Goal: Task Accomplishment & Management: Manage account settings

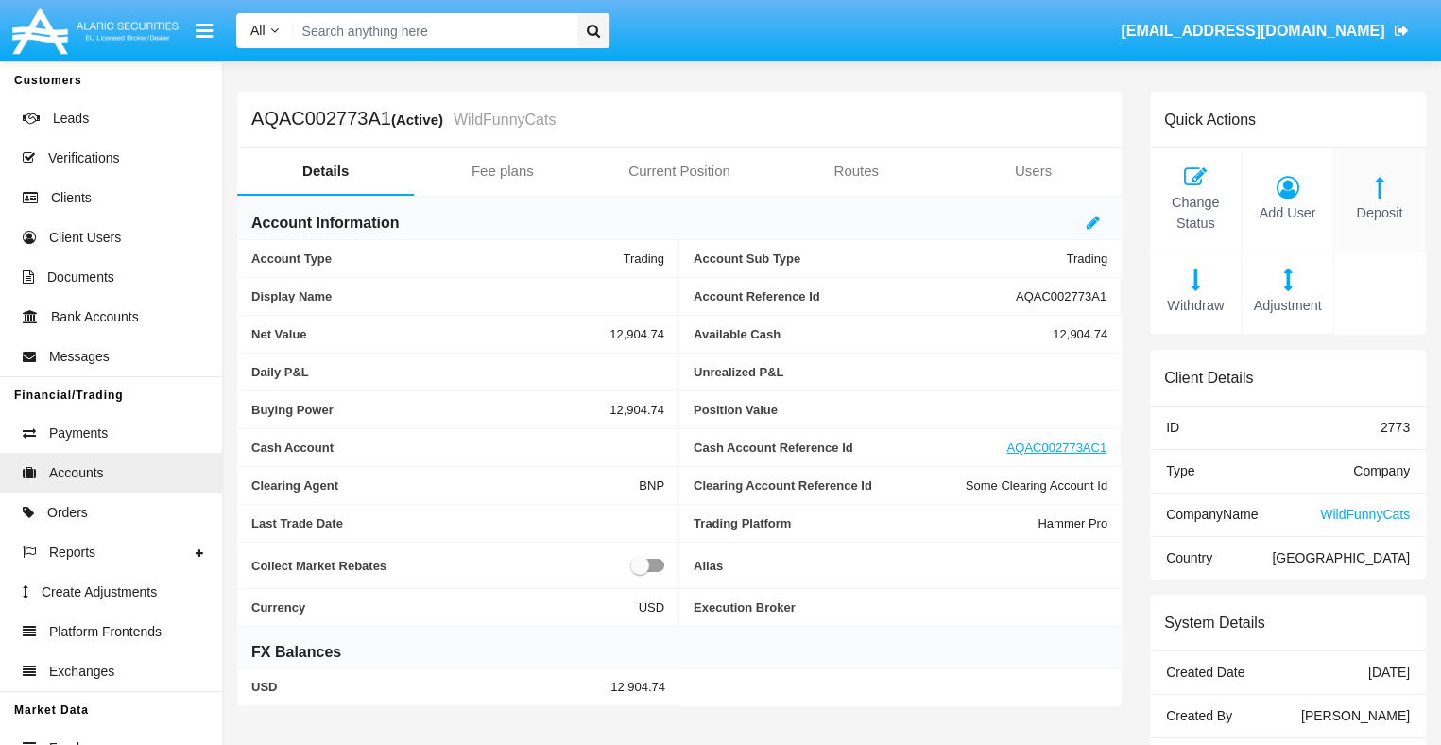
click at [1379, 213] on span "Deposit" at bounding box center [1380, 213] width 72 height 21
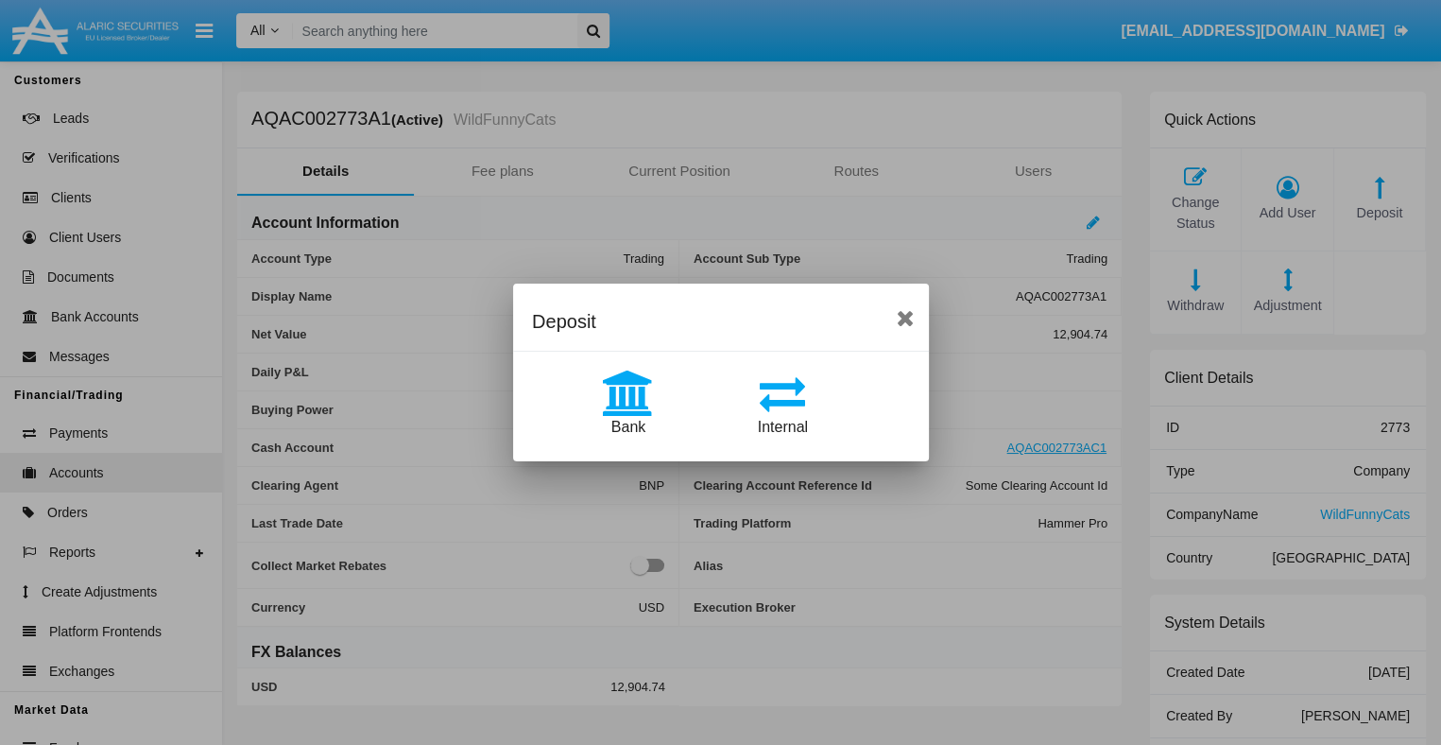
click at [628, 426] on span "Bank" at bounding box center [628, 427] width 34 height 16
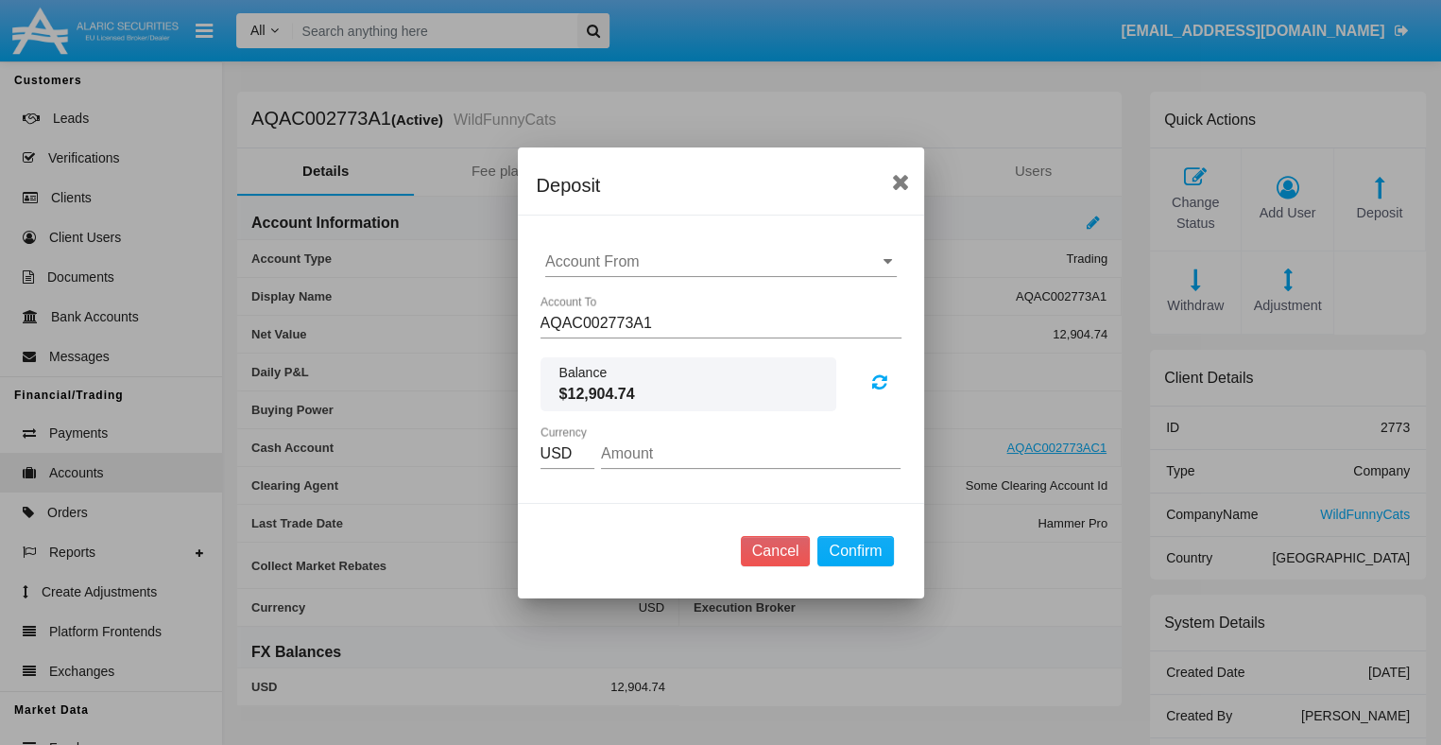
click at [720, 261] on input "Account From" at bounding box center [721, 261] width 352 height 17
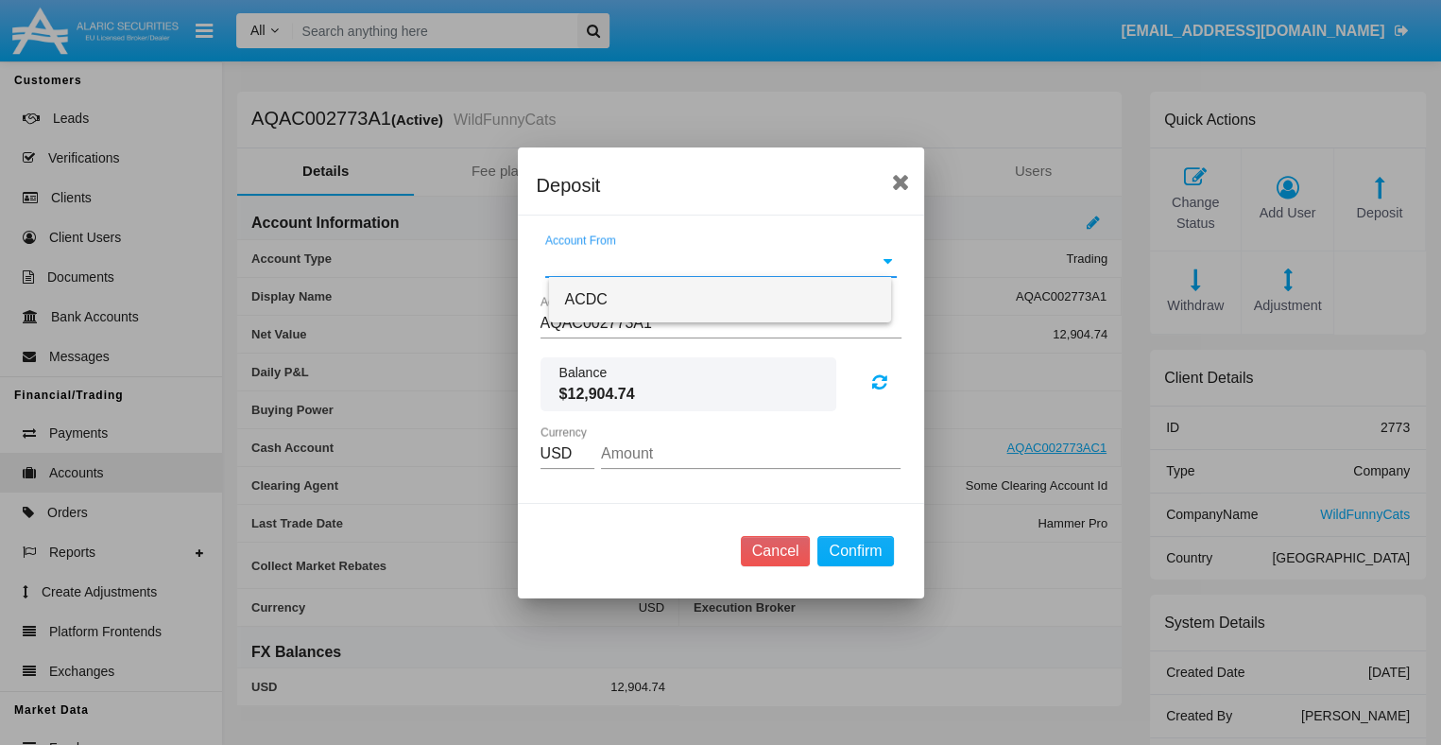
click at [583, 299] on span "ACDC" at bounding box center [585, 299] width 43 height 16
type input "ACDC"
type input "48.66"
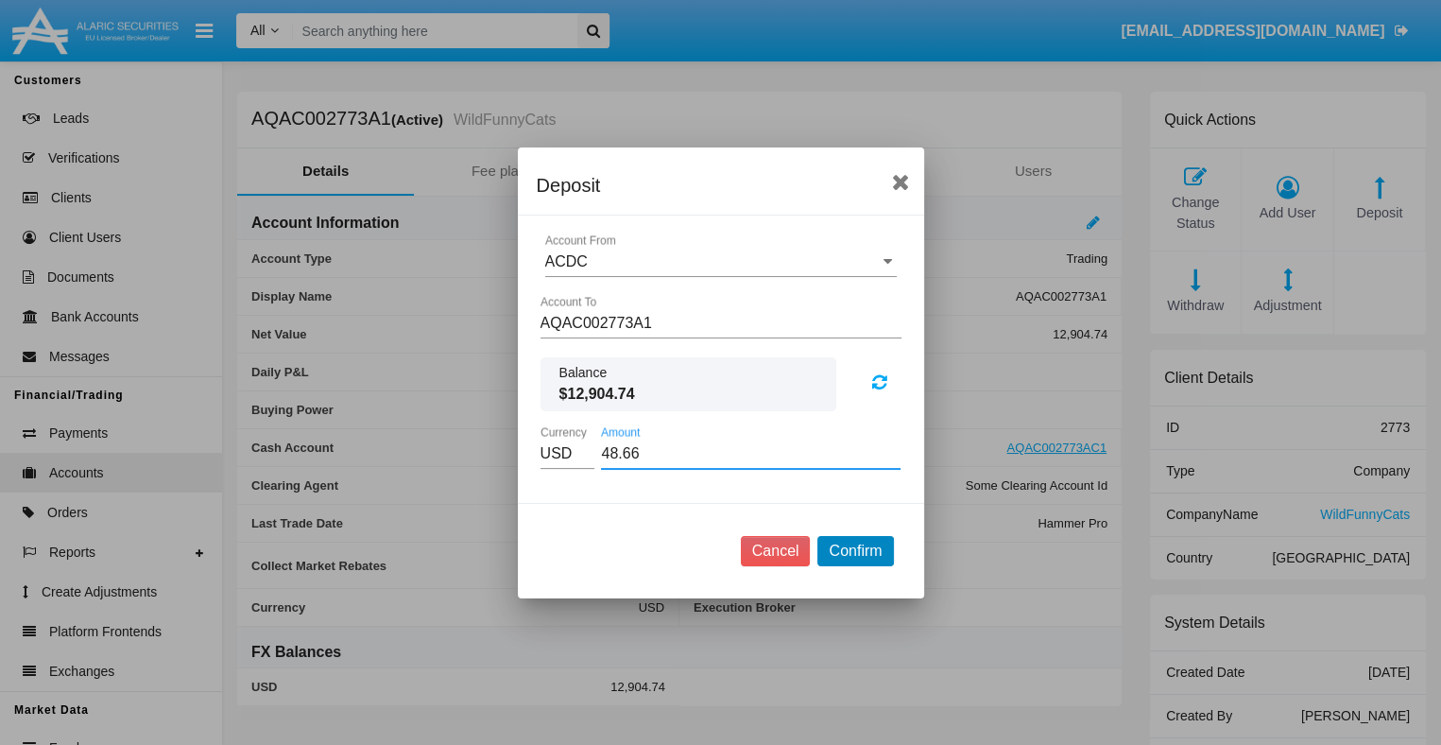
click at [855, 550] on button "Confirm" at bounding box center [856, 551] width 76 height 30
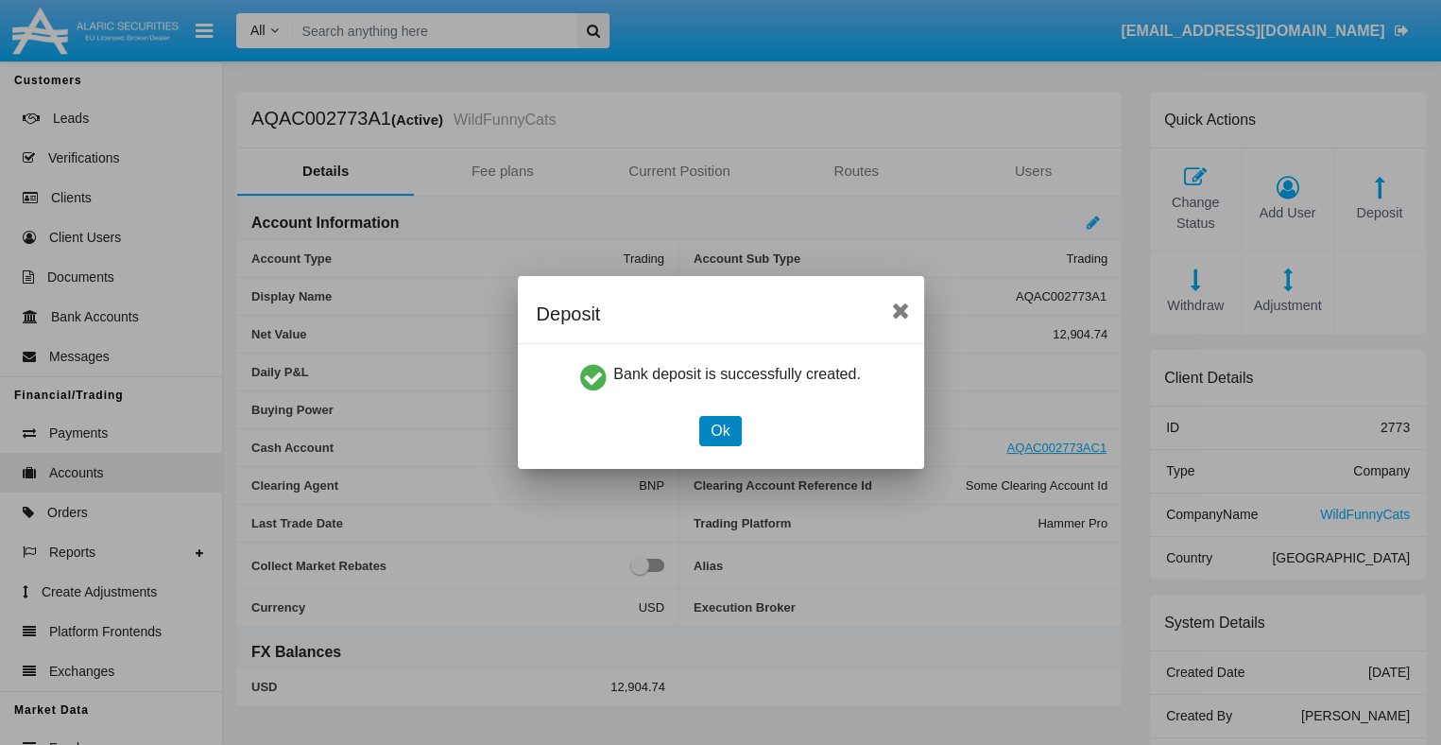
click at [720, 430] on button "Ok" at bounding box center [720, 431] width 42 height 30
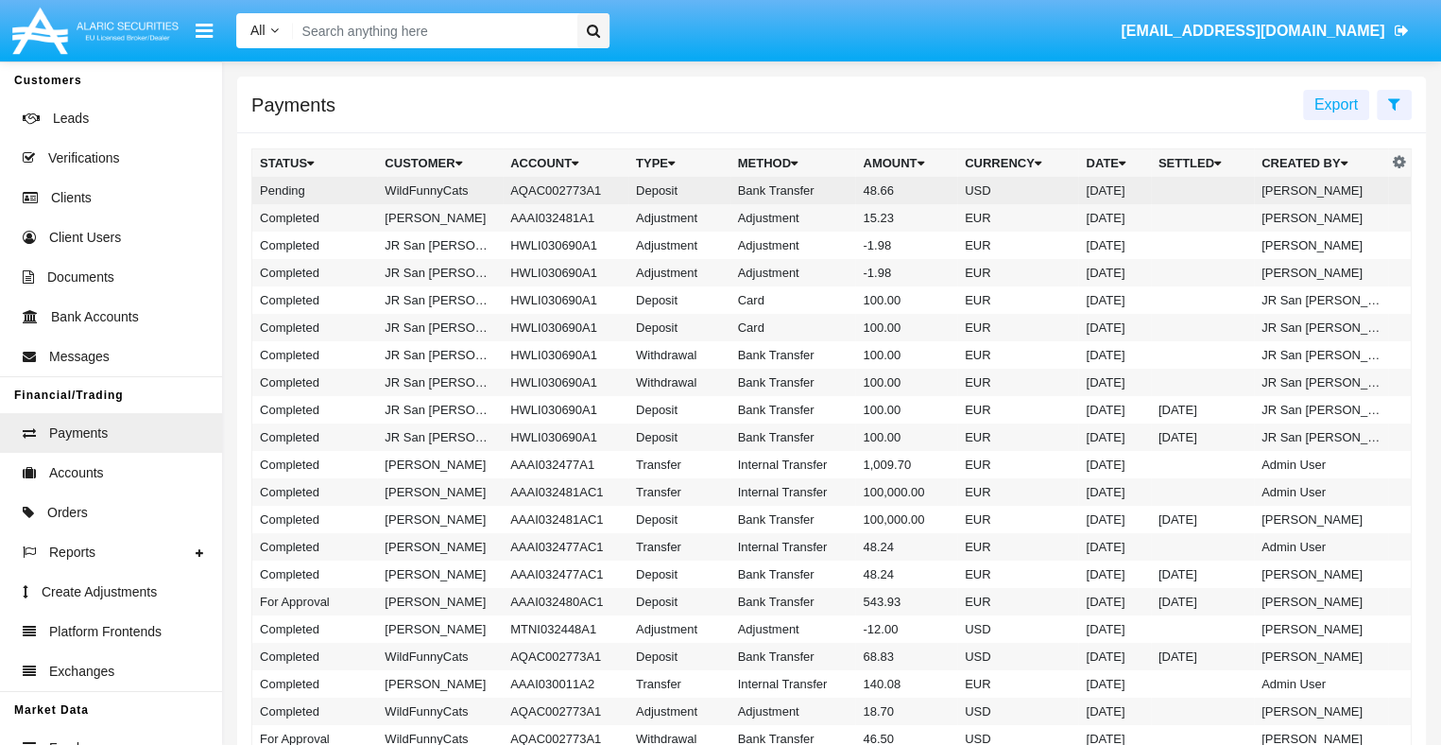
click at [831, 191] on td "Bank Transfer" at bounding box center [794, 190] width 126 height 27
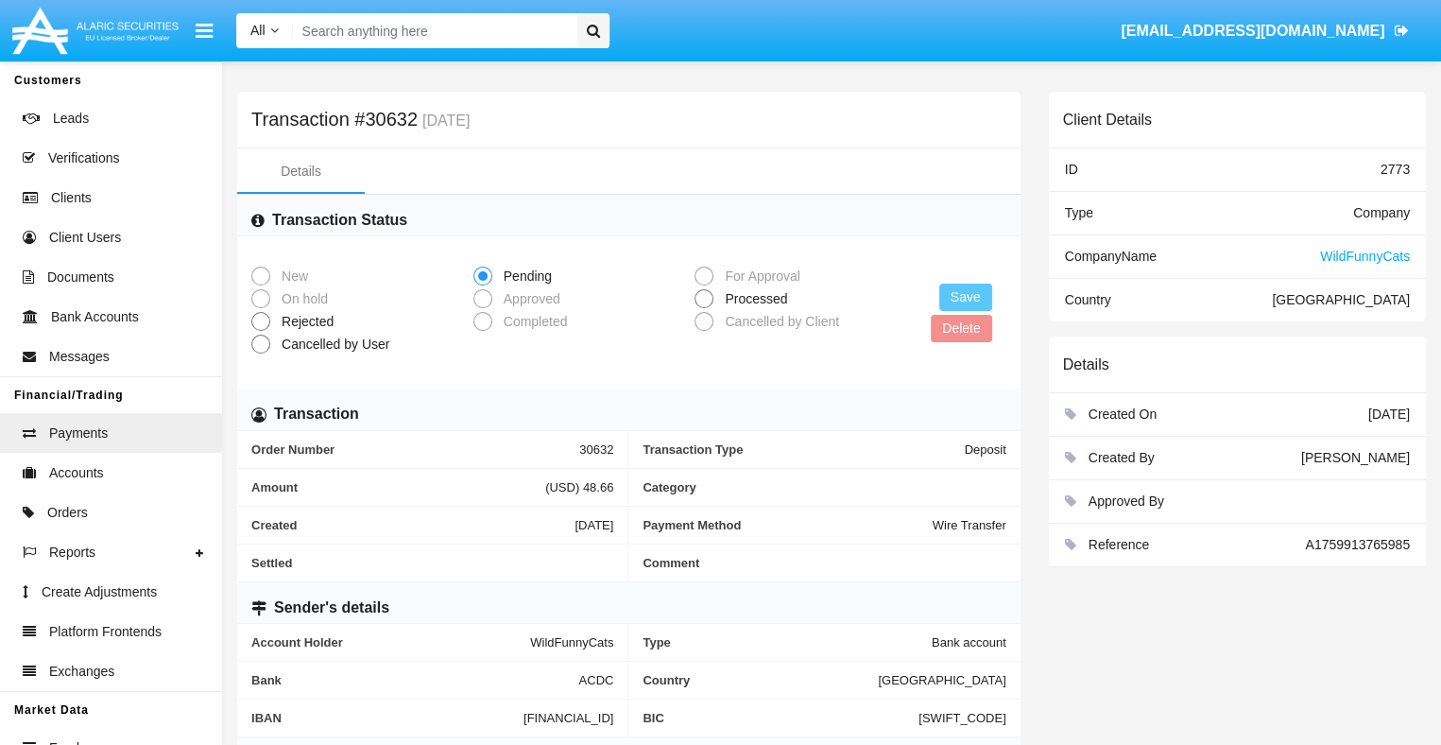
click at [751, 301] on span "Processed" at bounding box center [753, 299] width 78 height 20
click at [704, 308] on input "Processed" at bounding box center [703, 308] width 1 height 1
radio input "true"
click at [967, 298] on button "Save" at bounding box center [966, 297] width 53 height 27
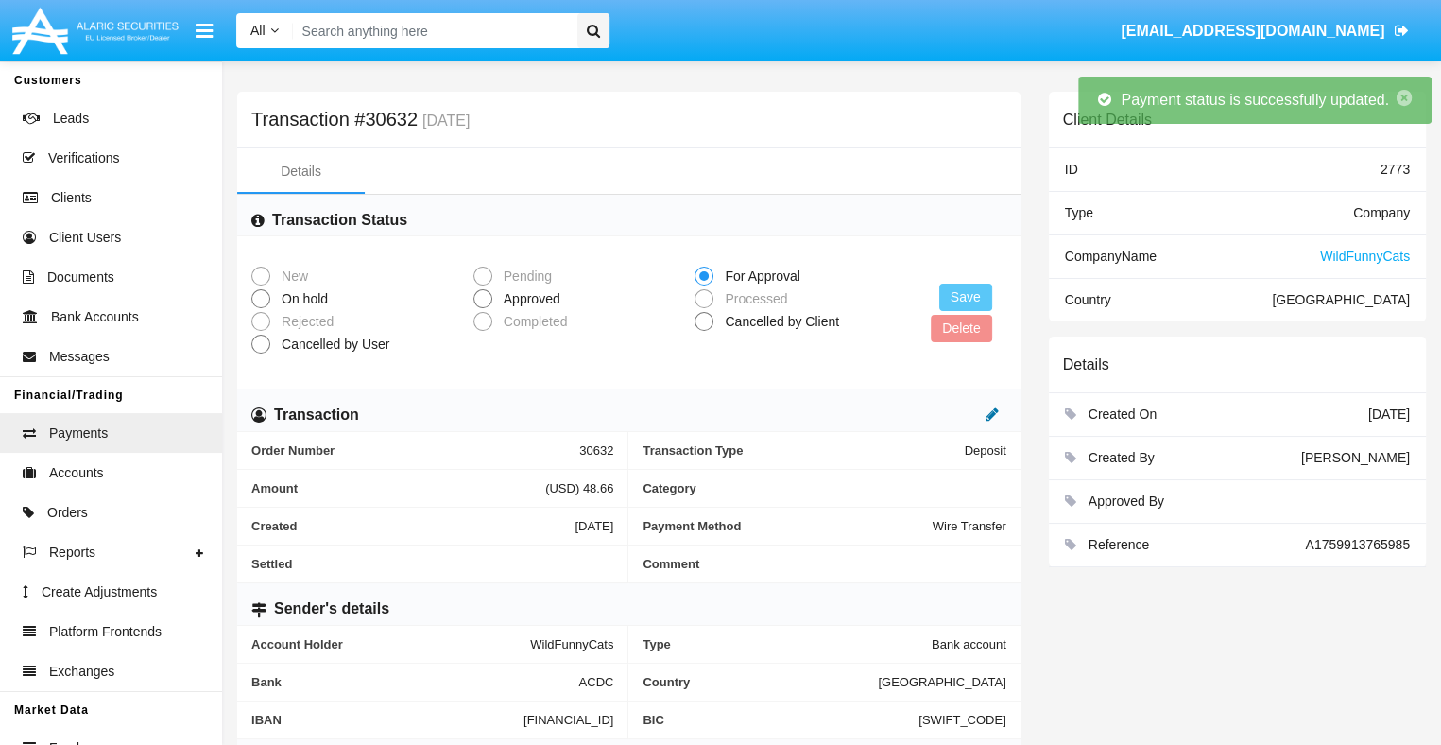
click at [992, 419] on icon at bounding box center [992, 413] width 13 height 15
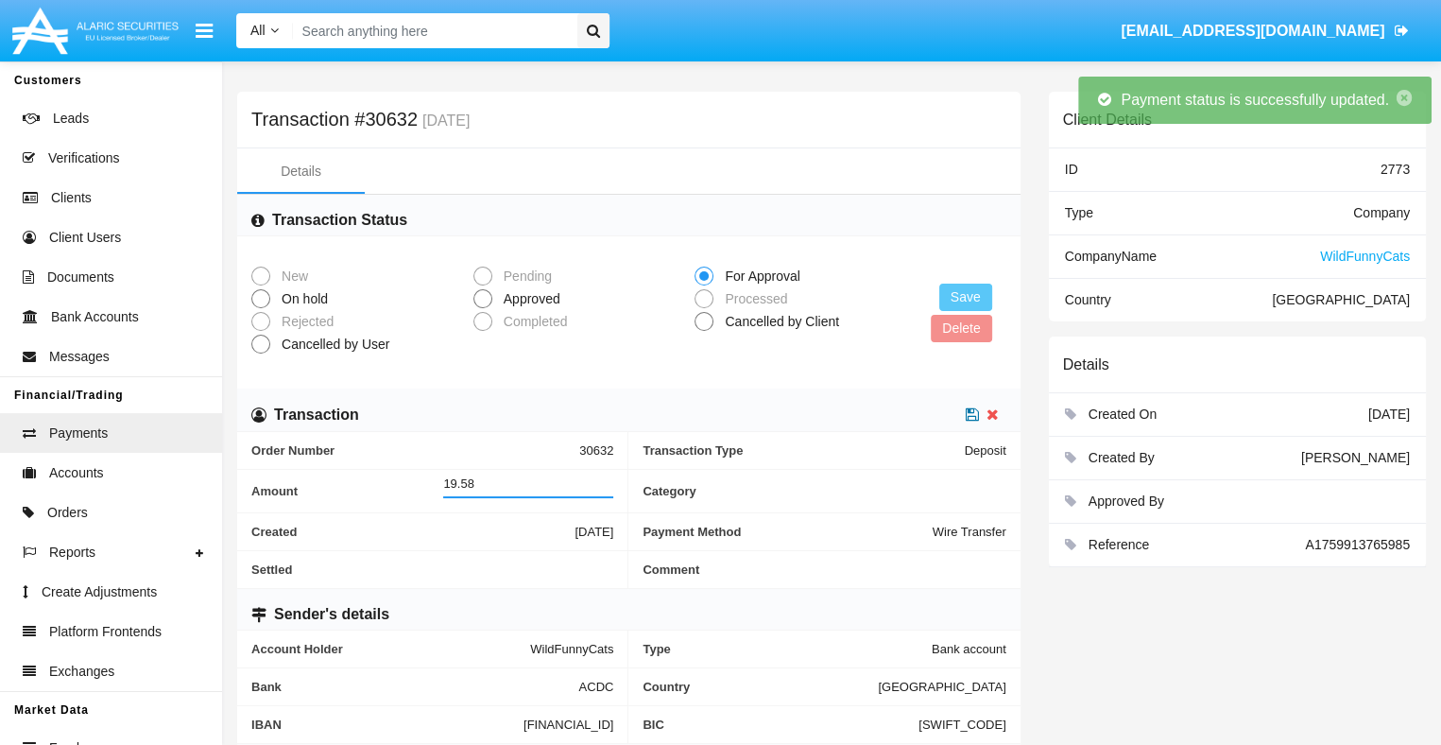
click at [973, 419] on icon at bounding box center [972, 413] width 13 height 15
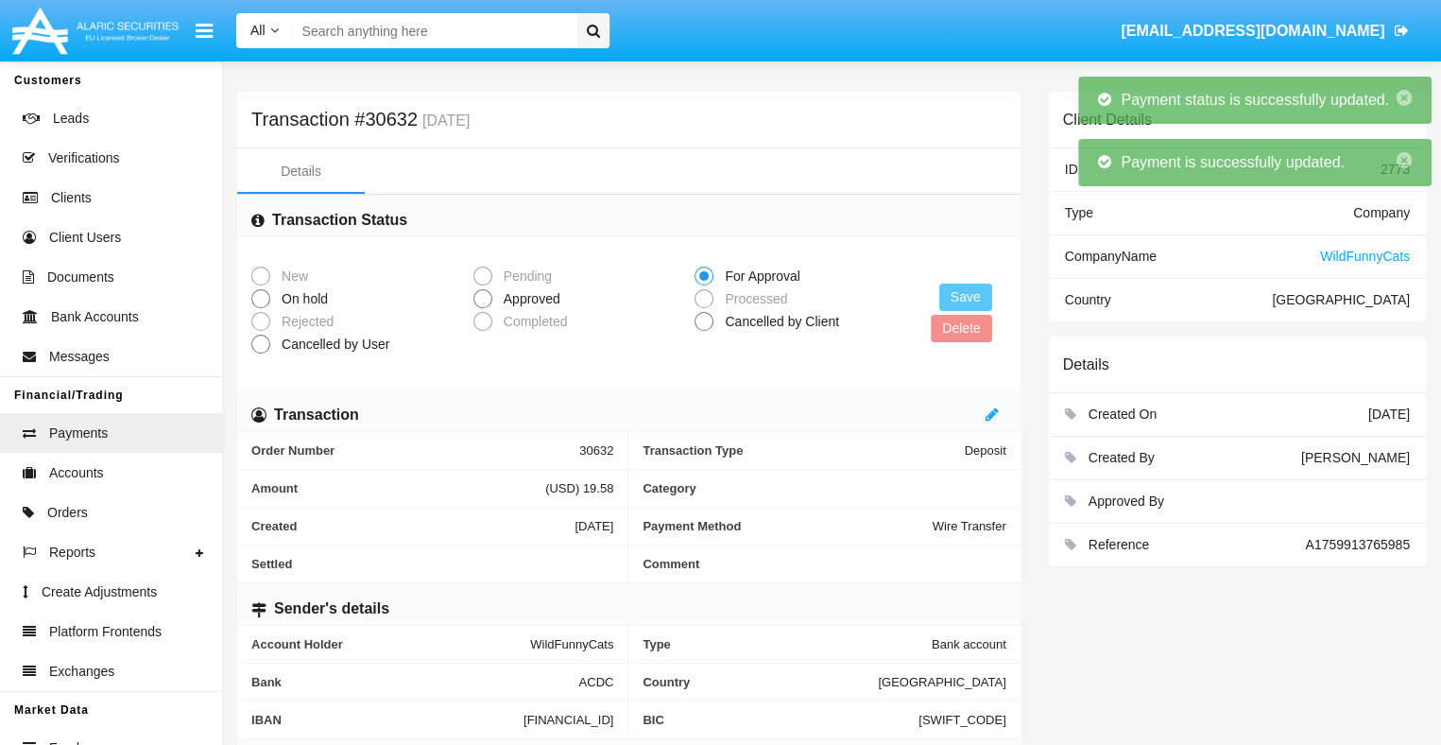
click at [528, 301] on span "Approved" at bounding box center [528, 299] width 73 height 20
click at [483, 308] on input "Approved" at bounding box center [482, 308] width 1 height 1
radio input "true"
click at [967, 298] on button "Save" at bounding box center [966, 297] width 53 height 27
